Goal: Find specific fact: Find specific fact

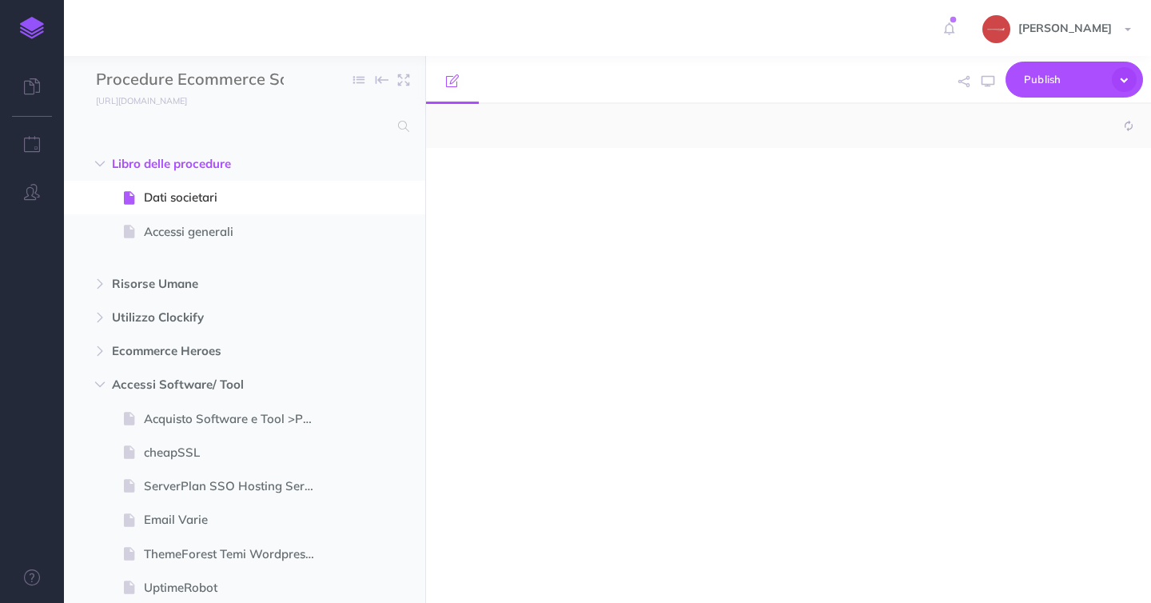
select select "null"
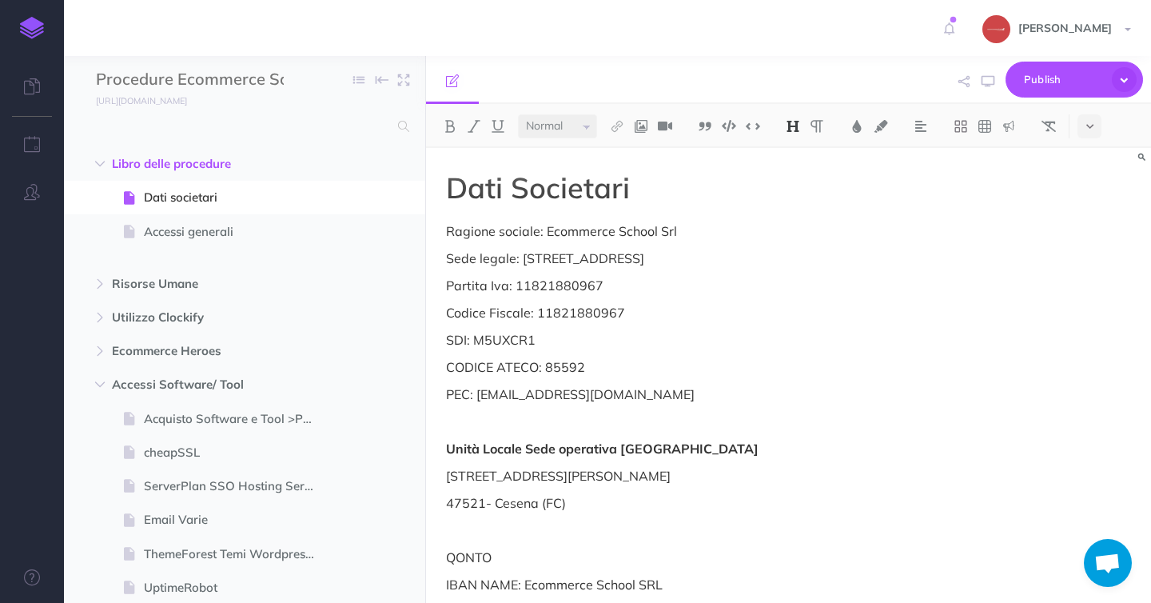
scroll to position [1843, 0]
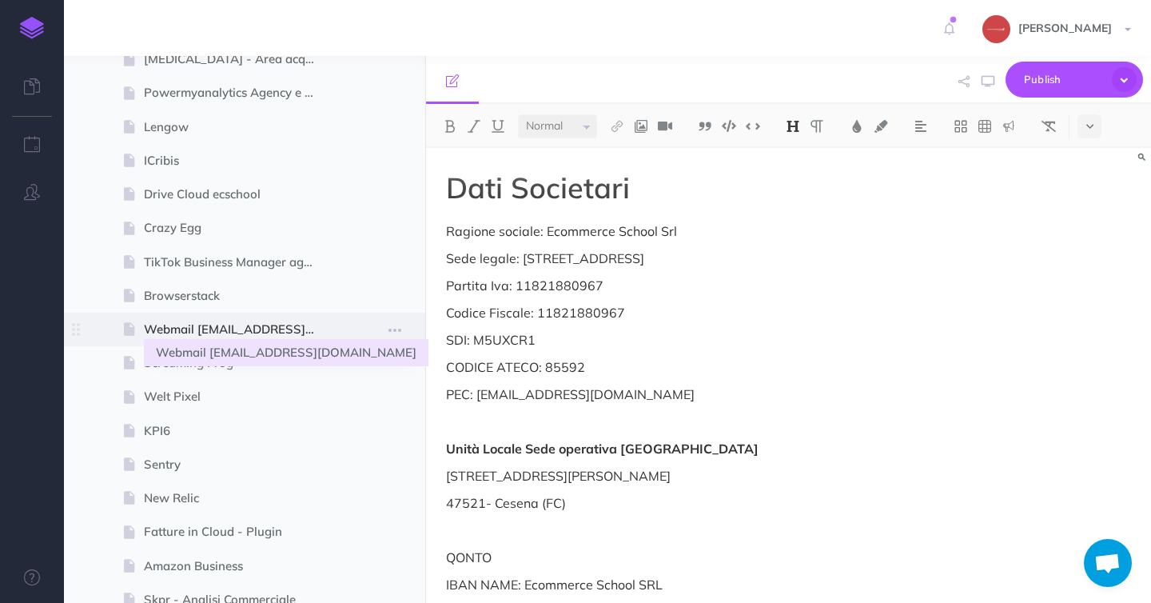
click at [255, 330] on span "Webmail [EMAIL_ADDRESS][DOMAIN_NAME]" at bounding box center [236, 329] width 185 height 19
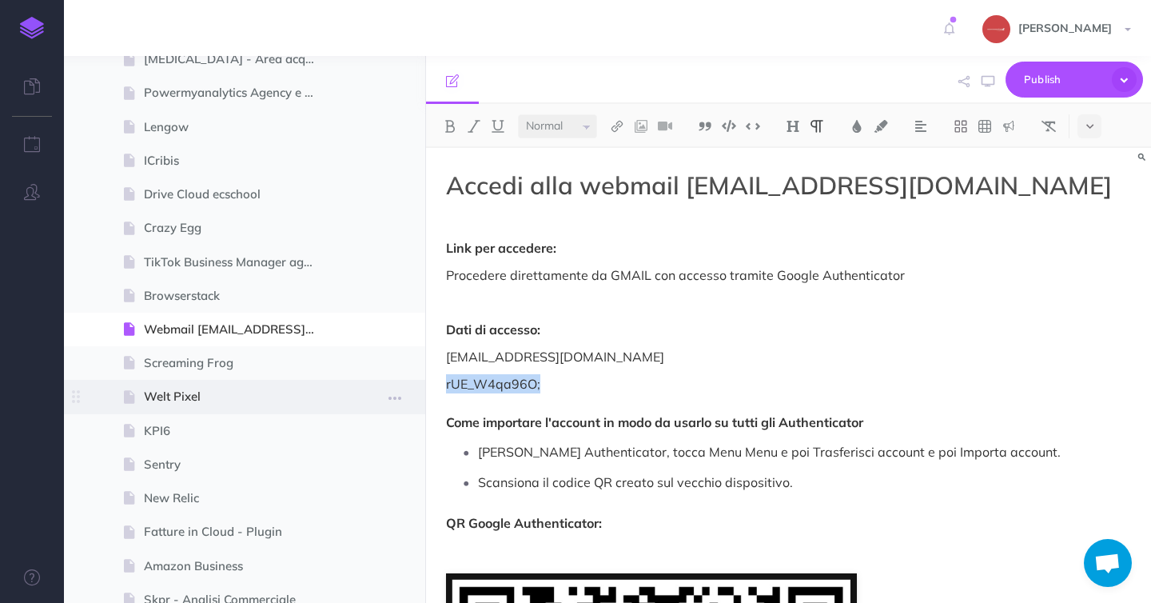
drag, startPoint x: 543, startPoint y: 391, endPoint x: 403, endPoint y: 380, distance: 140.2
click at [403, 380] on div "Procedure Ecommerce School Collapse all Expand all Expand to root folders https…" at bounding box center [607, 329] width 1087 height 547
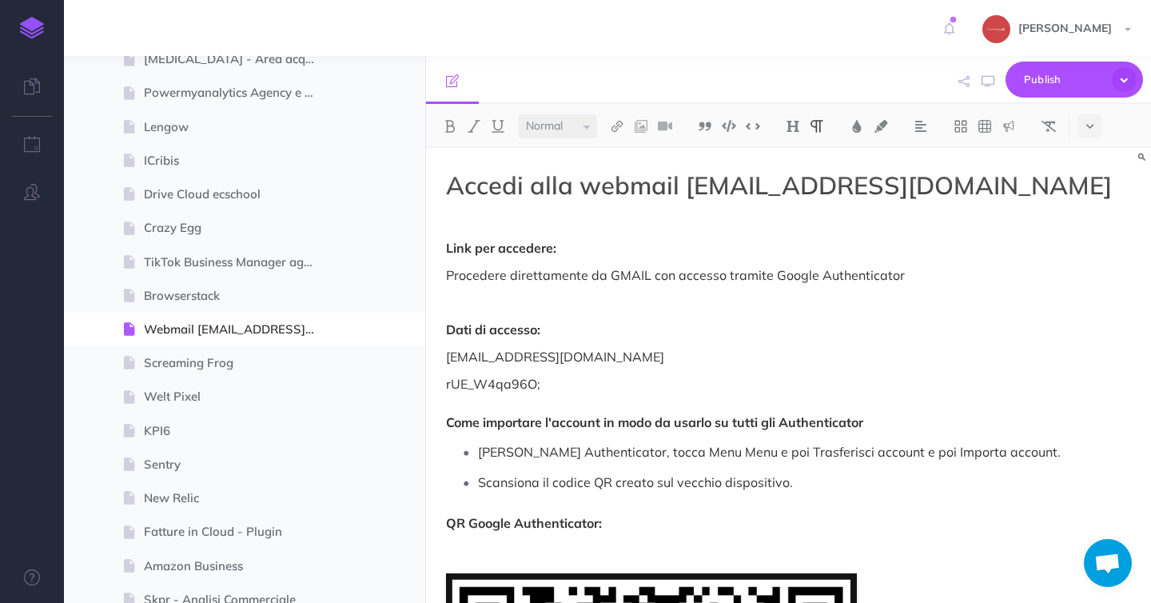
select select "small"
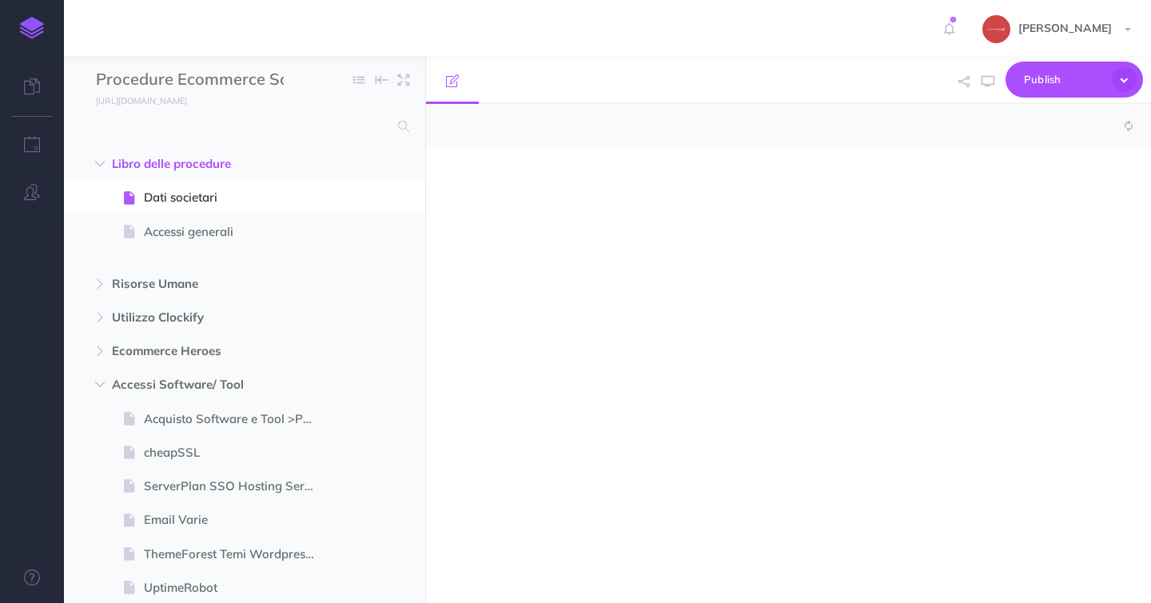
select select "null"
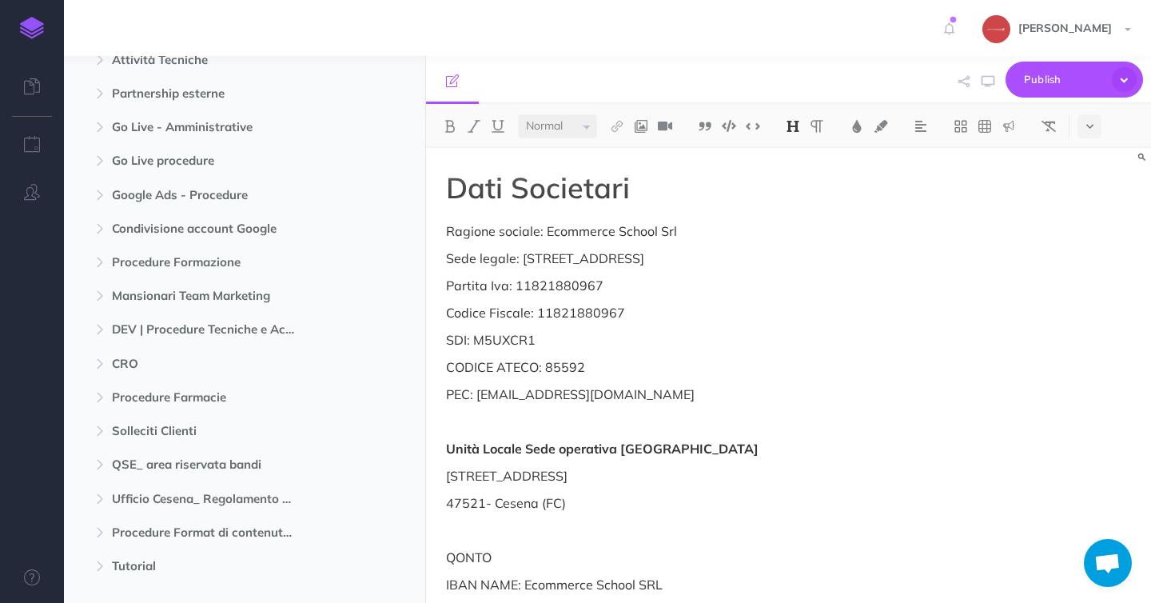
scroll to position [527, 0]
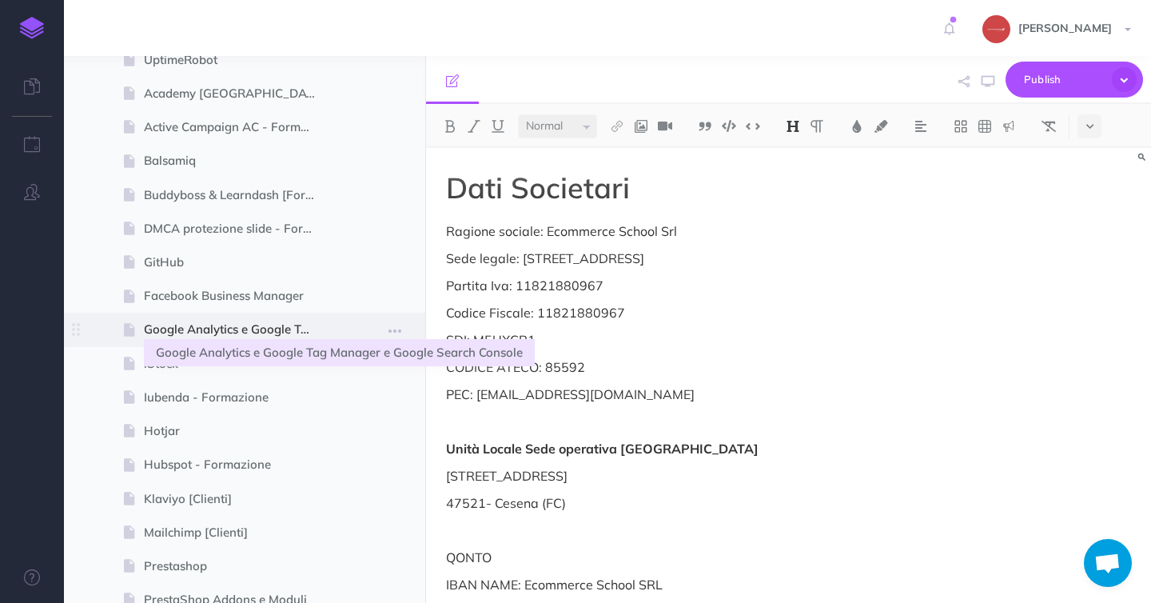
click at [218, 326] on span "Google Analytics e Google Tag Manager e Google Search Console" at bounding box center [236, 329] width 185 height 19
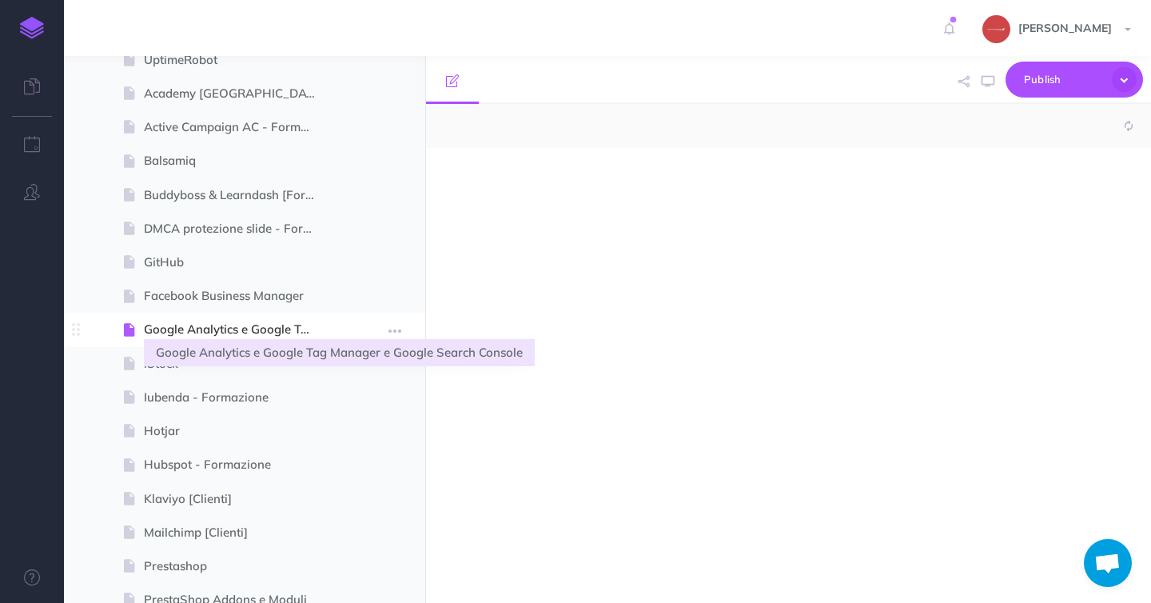
select select "null"
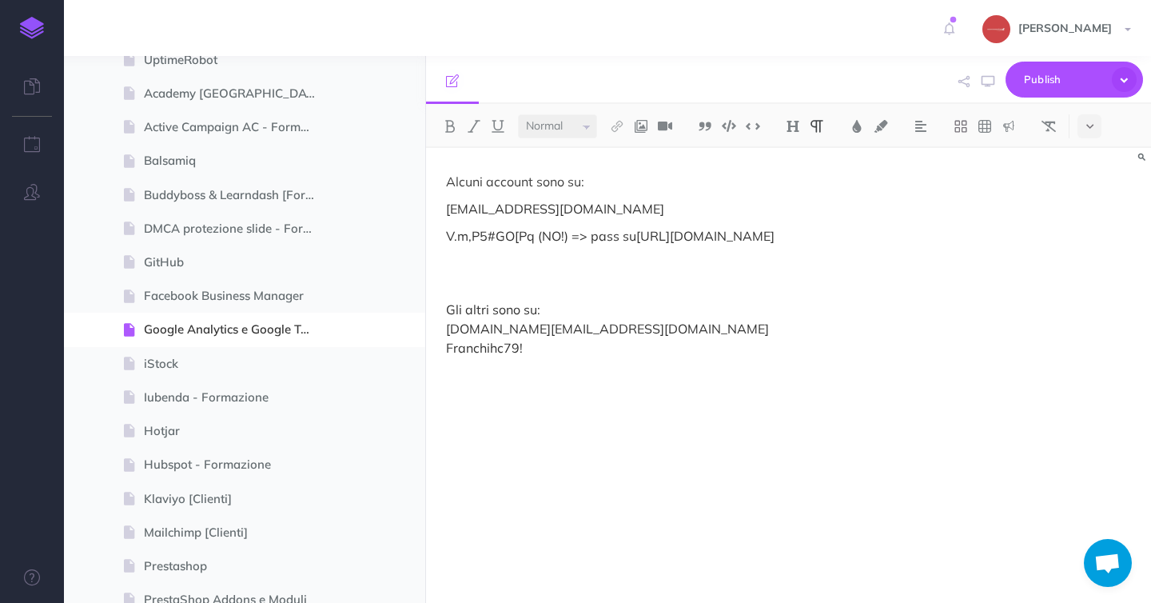
click at [648, 334] on p "Gli altri sono su: [DOMAIN_NAME][EMAIL_ADDRESS][DOMAIN_NAME] Franchihc79!" at bounding box center [788, 329] width 685 height 58
